Goal: Transaction & Acquisition: Download file/media

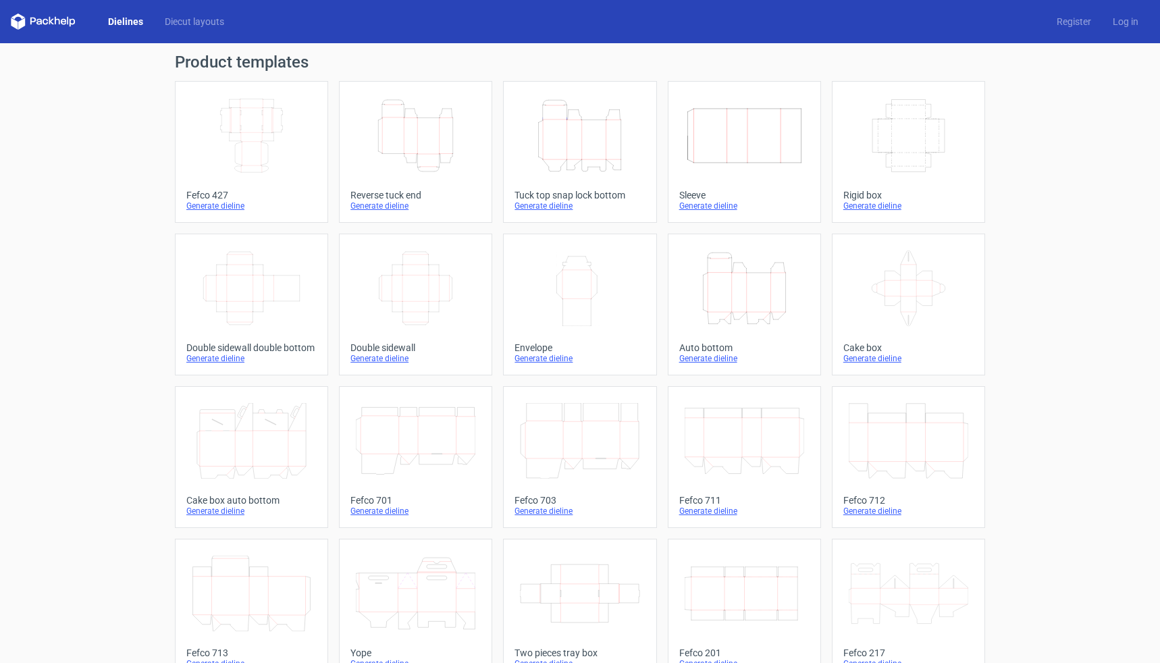
click at [550, 202] on div "Generate dieline" at bounding box center [580, 206] width 130 height 11
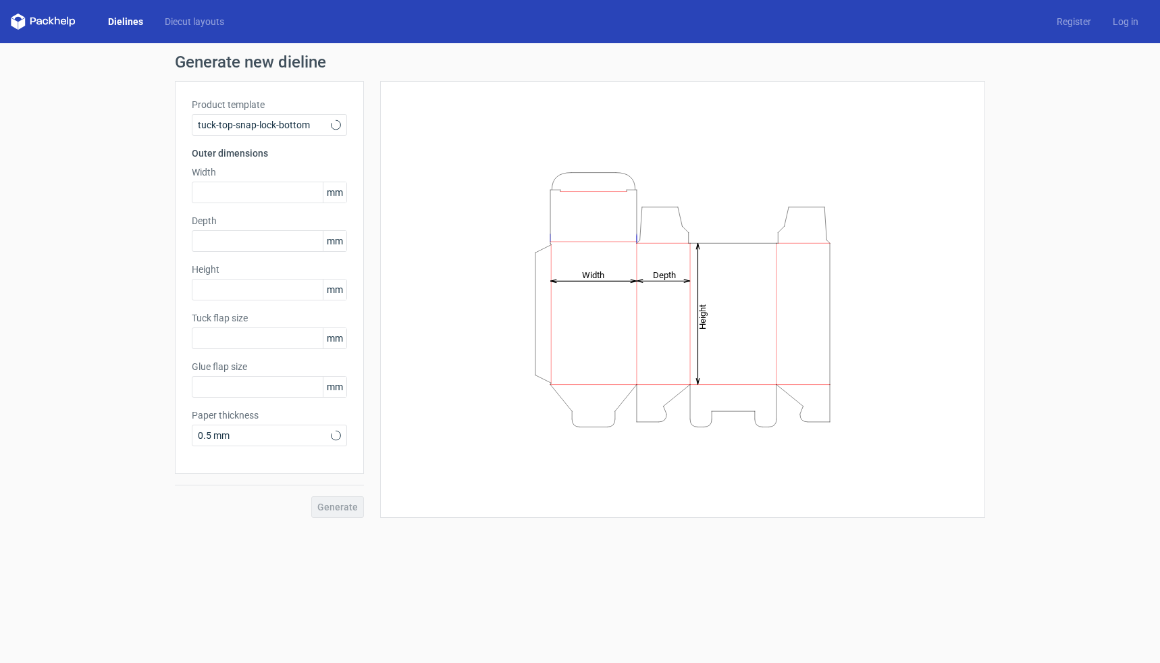
type input "15"
type input "10"
click at [265, 191] on input "text" at bounding box center [269, 193] width 155 height 22
type input "275"
type input "40"
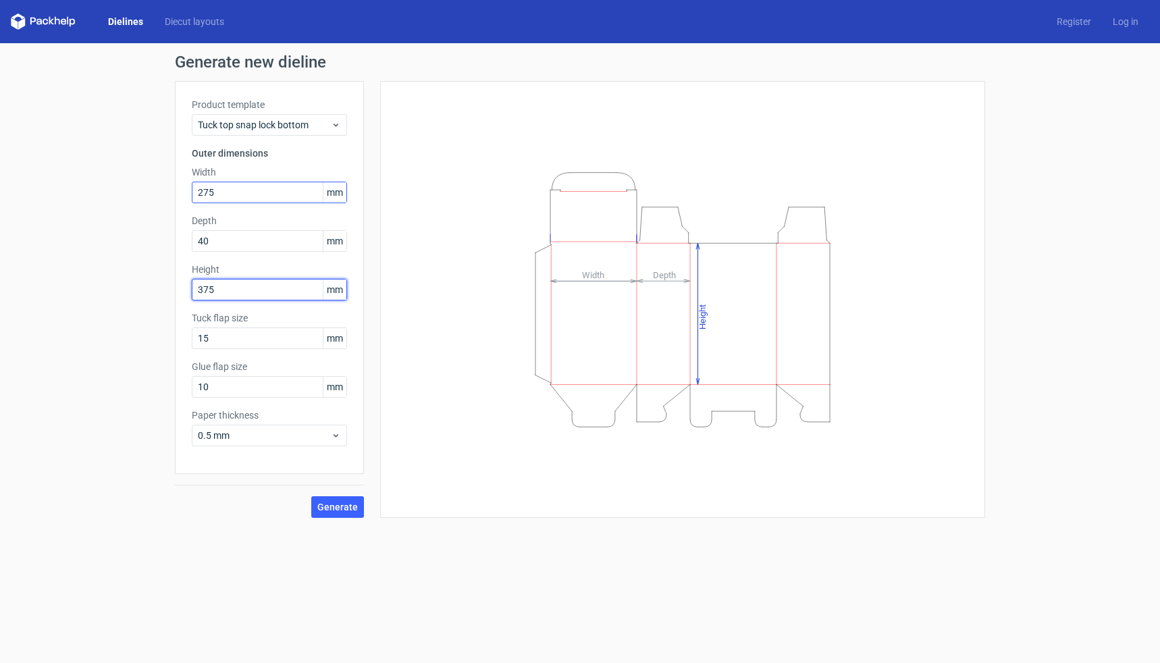
type input "375"
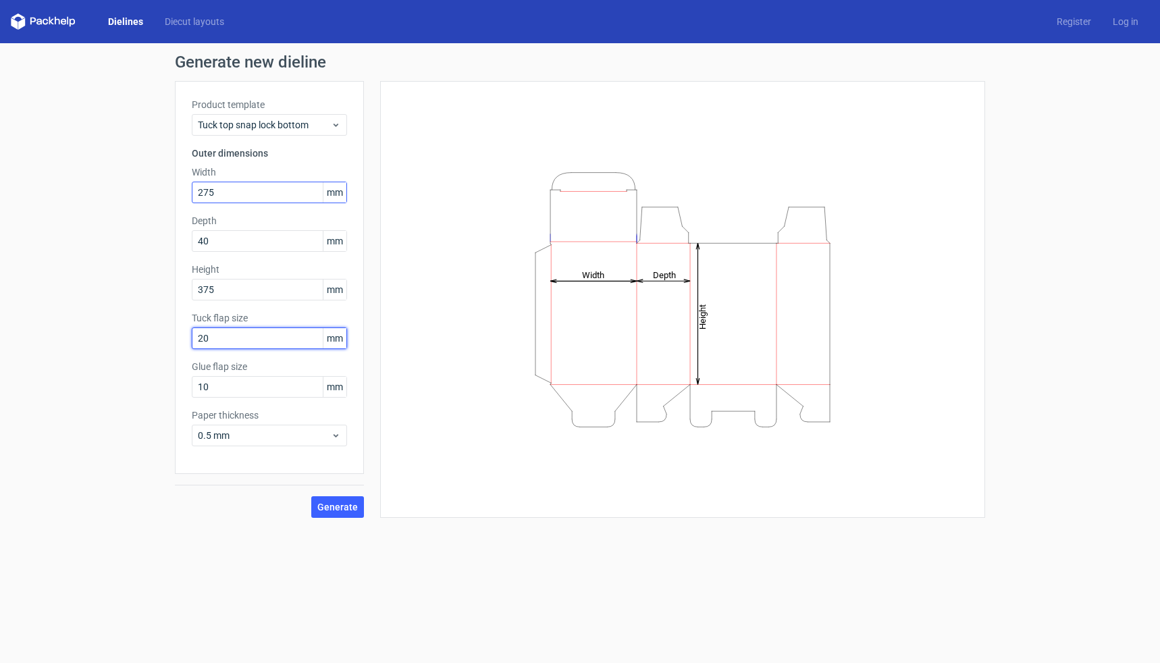
type input "20"
drag, startPoint x: 276, startPoint y: 386, endPoint x: 172, endPoint y: 380, distance: 104.1
click at [172, 380] on div "Generate new dieline Product template Tuck top snap lock bottom Outer dimension…" at bounding box center [580, 286] width 1160 height 486
type input "15"
click at [232, 339] on input "20" at bounding box center [269, 339] width 155 height 22
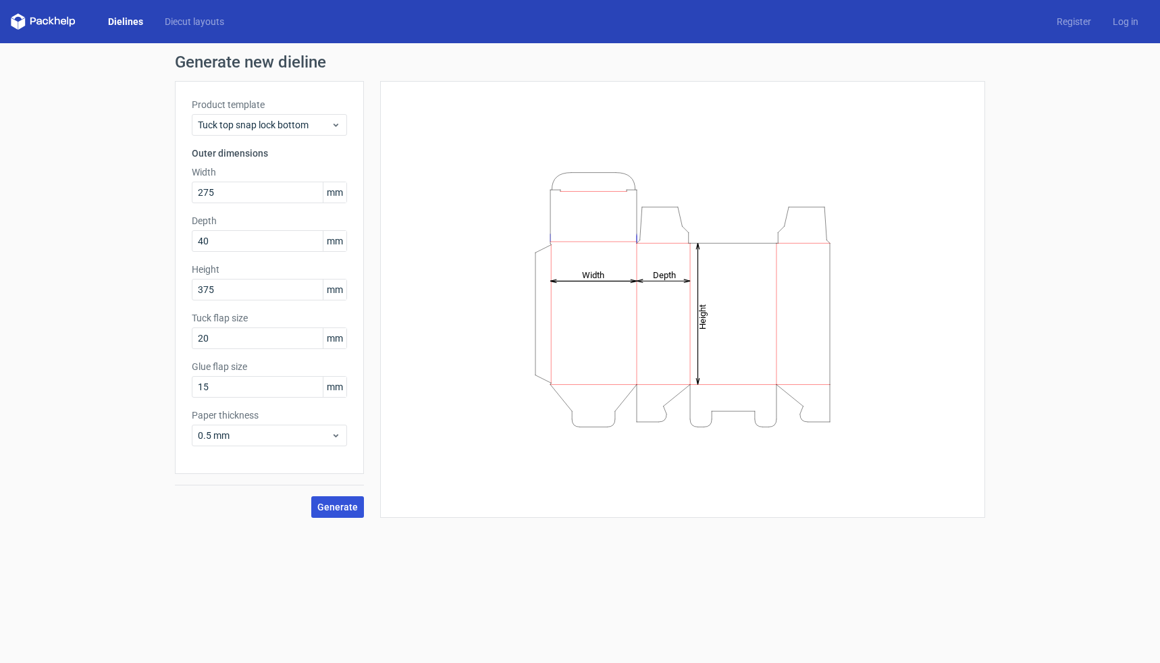
click at [344, 511] on span "Generate" at bounding box center [337, 506] width 41 height 9
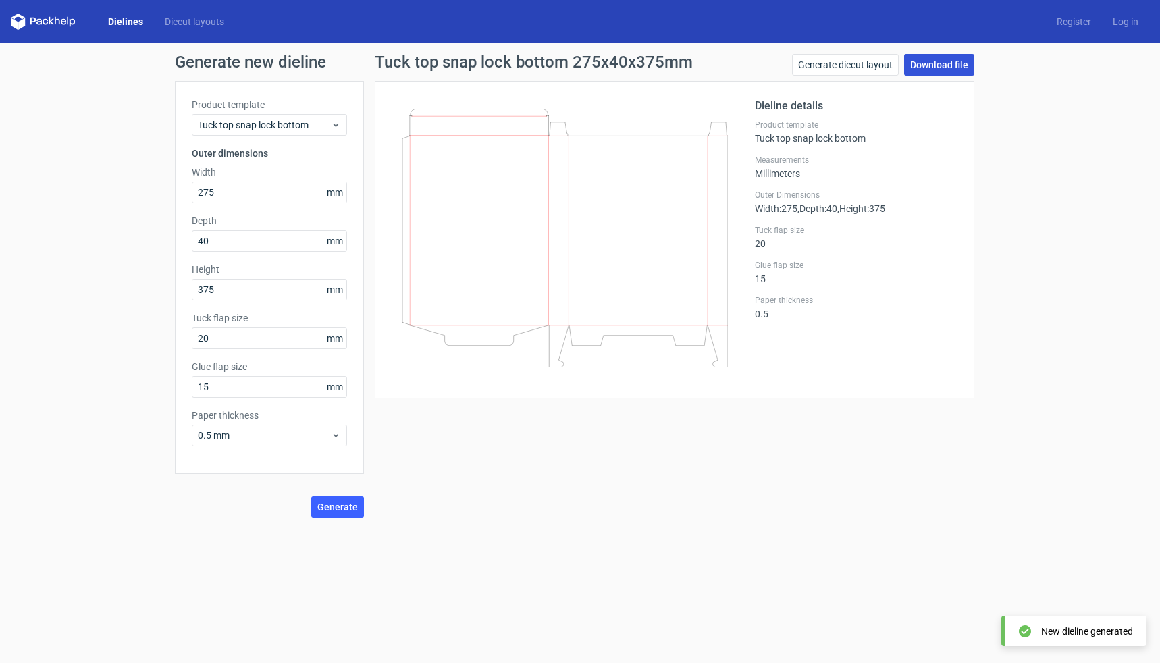
click at [929, 68] on link "Download file" at bounding box center [939, 65] width 70 height 22
